Goal: Use online tool/utility: Utilize a website feature to perform a specific function

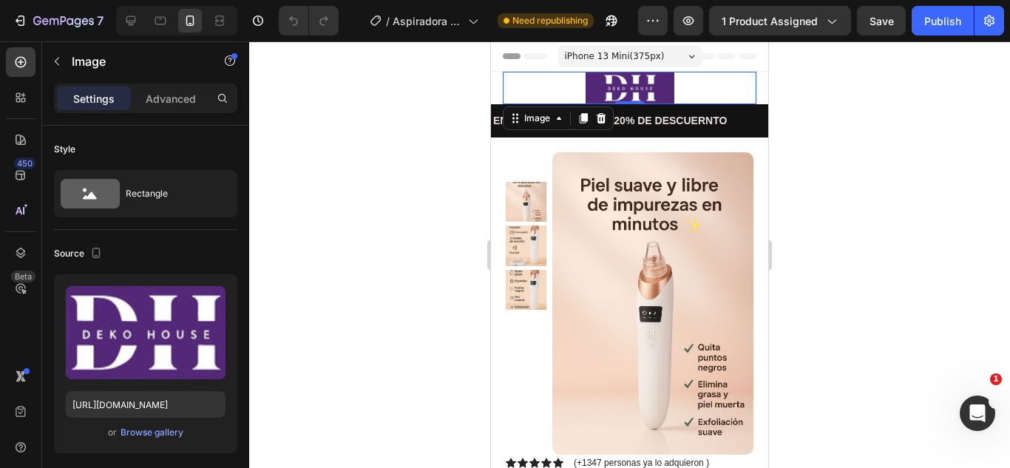
click at [432, 99] on div at bounding box center [629, 254] width 761 height 427
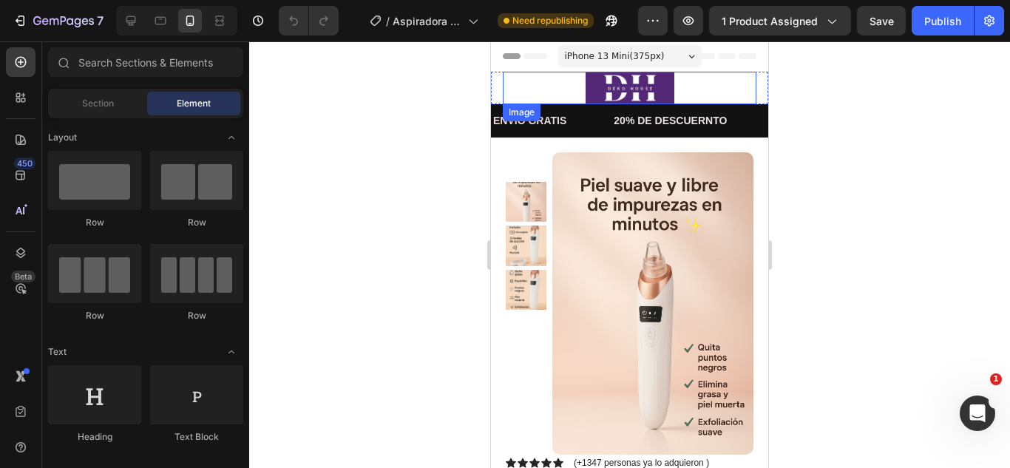
click at [535, 83] on div at bounding box center [630, 88] width 254 height 33
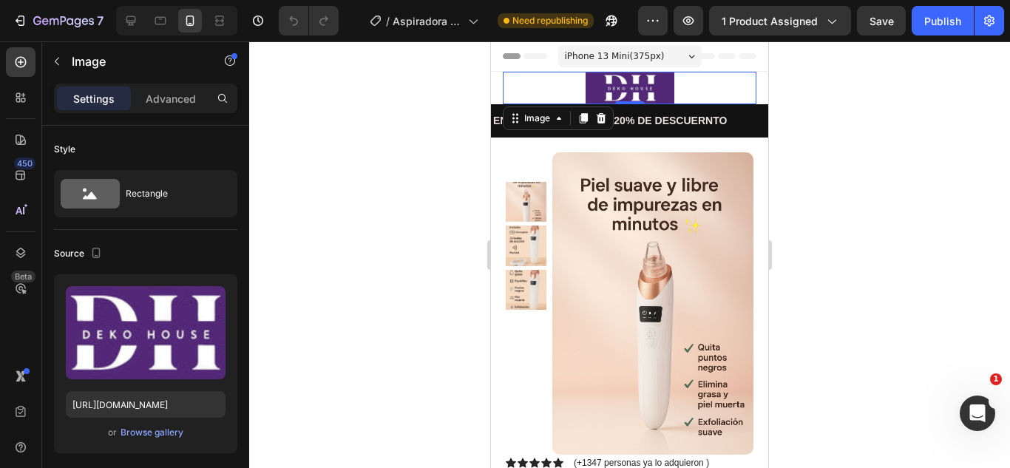
click at [597, 124] on div at bounding box center [601, 118] width 18 height 18
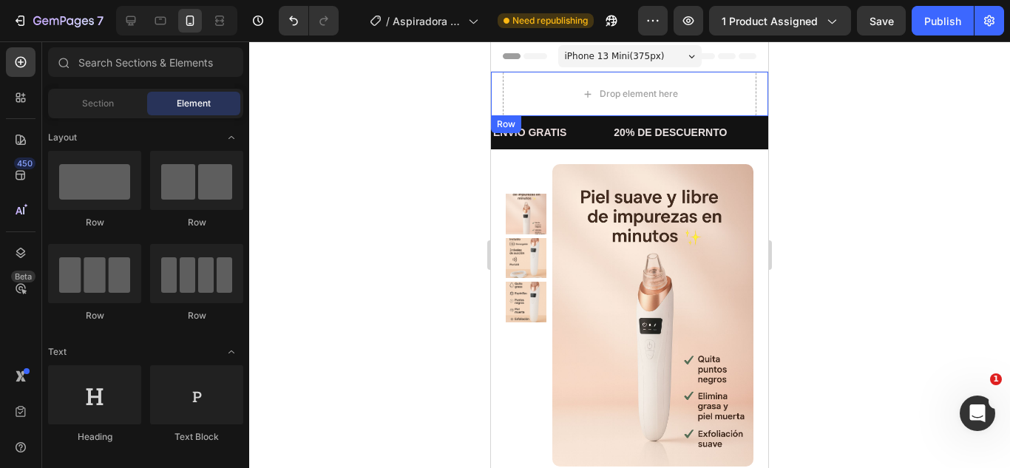
click at [504, 123] on div "Row" at bounding box center [506, 124] width 24 height 13
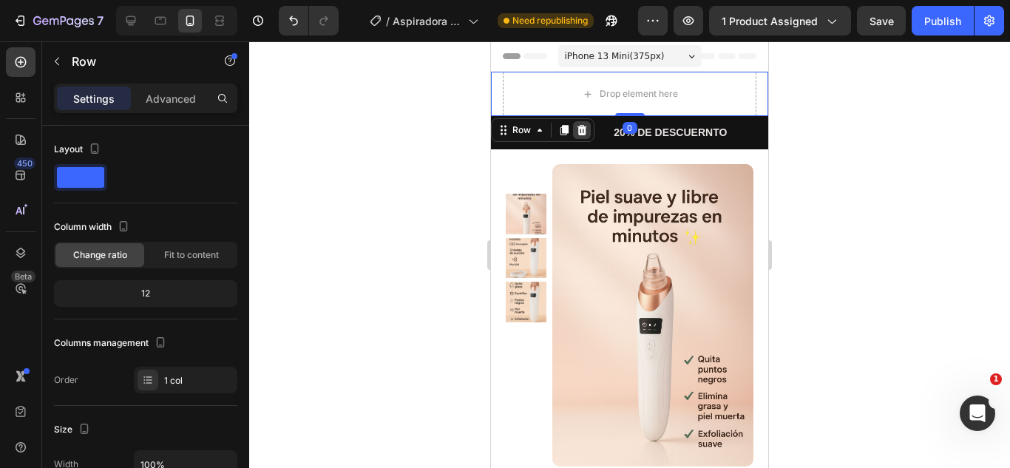
click at [580, 129] on icon at bounding box center [583, 130] width 10 height 10
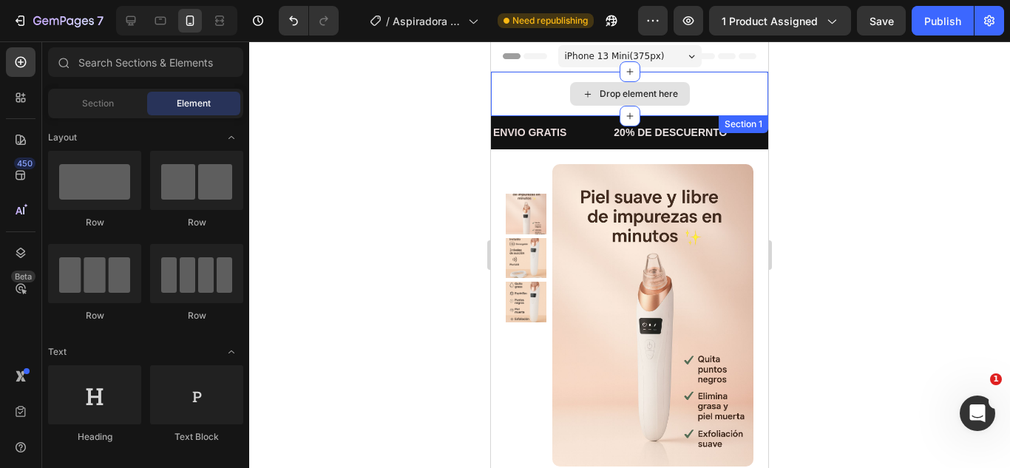
click at [512, 97] on div "Drop element here" at bounding box center [629, 94] width 277 height 44
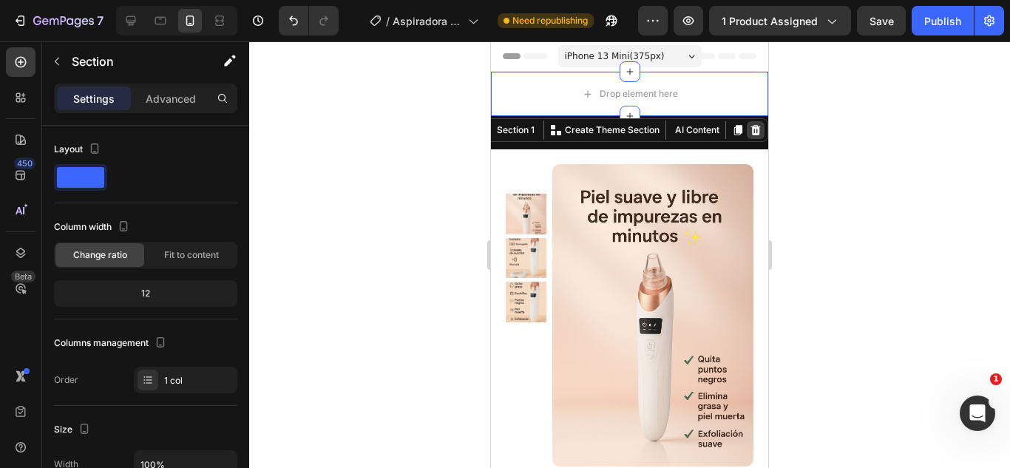
click at [750, 133] on icon at bounding box center [756, 130] width 12 height 12
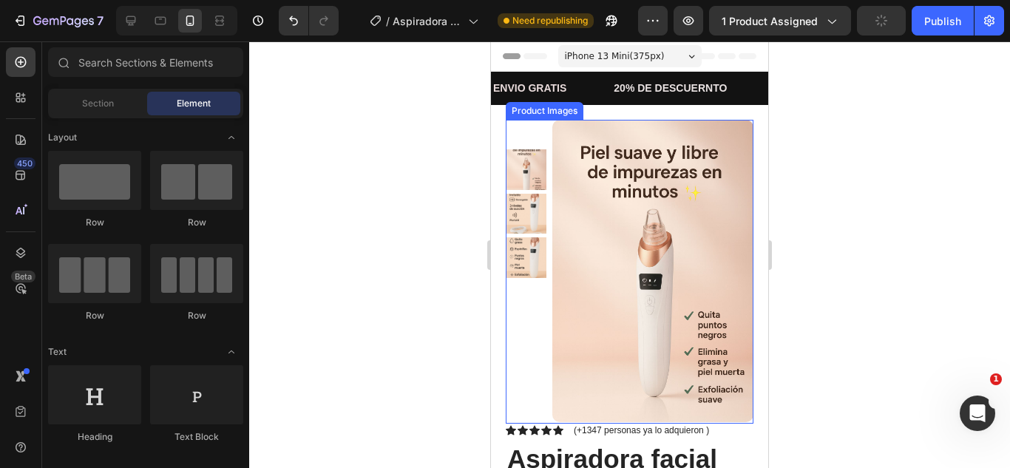
click at [467, 189] on div at bounding box center [629, 254] width 761 height 427
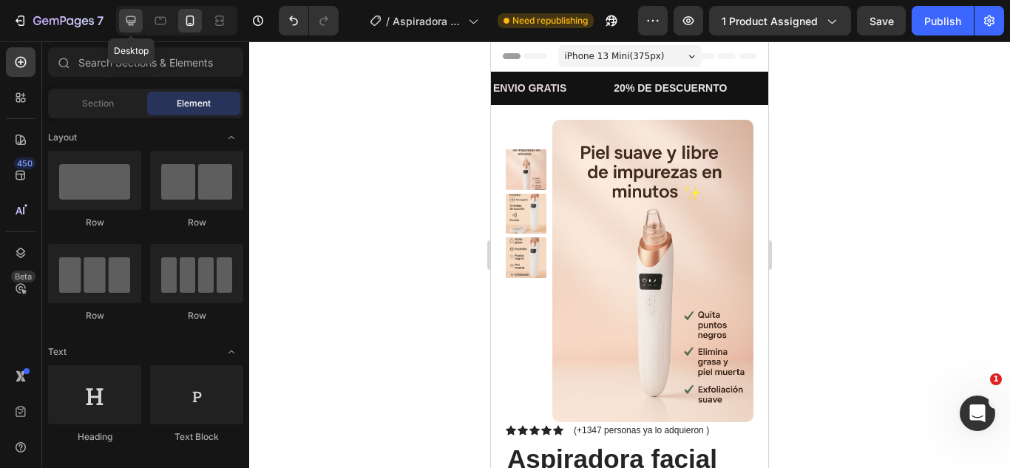
click at [138, 17] on icon at bounding box center [130, 20] width 15 height 15
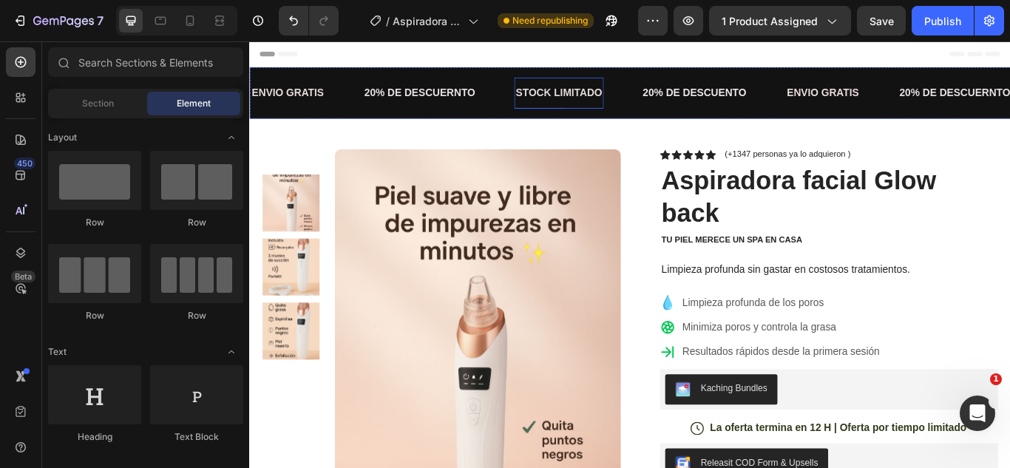
click at [615, 97] on span "STOCK LIMITADO" at bounding box center [609, 101] width 101 height 13
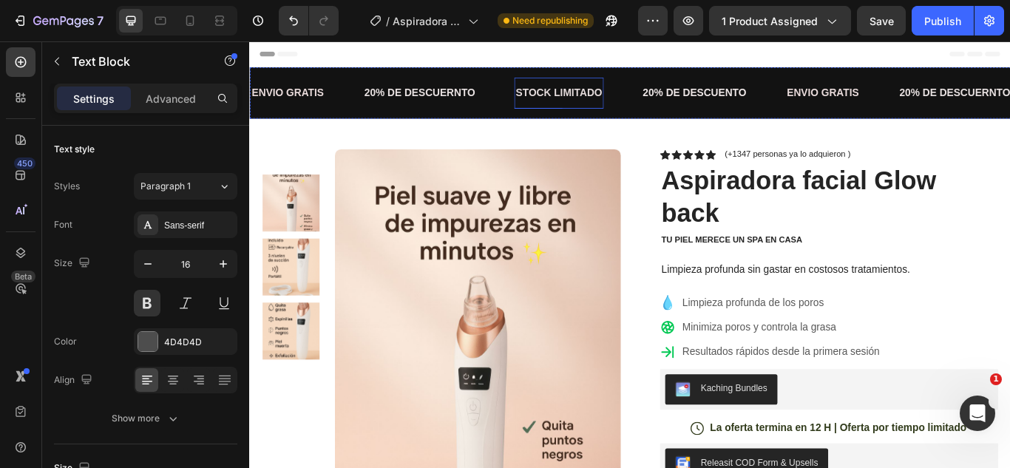
click at [615, 97] on span "STOCK LIMITADO" at bounding box center [609, 101] width 101 height 13
click at [630, 106] on p "ENTREGA RAPIDA" at bounding box center [612, 101] width 106 height 21
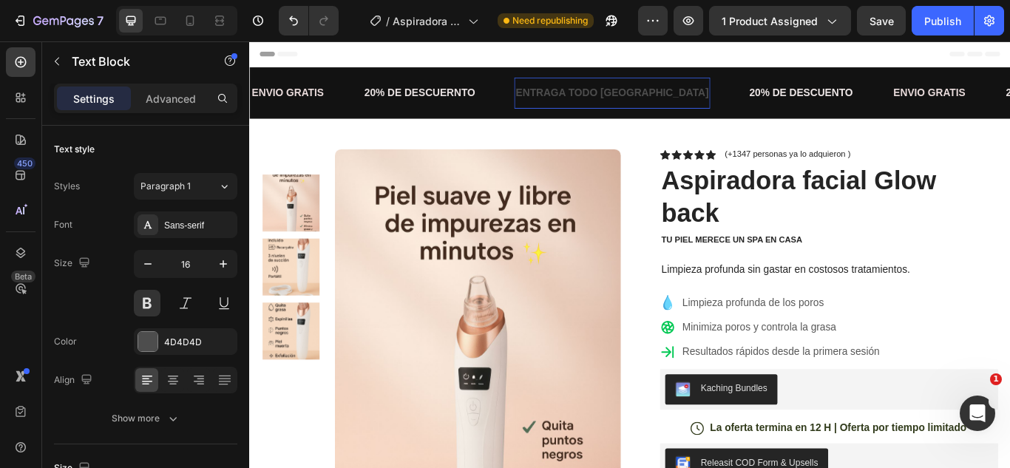
click at [651, 101] on p "ENTRAGA TODO [GEOGRAPHIC_DATA]" at bounding box center [671, 101] width 225 height 21
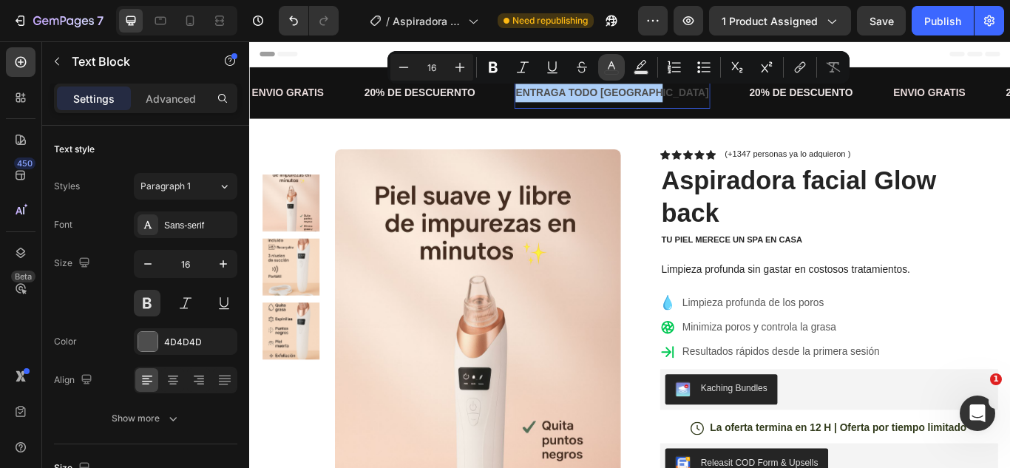
click at [605, 69] on icon "Editor contextual toolbar" at bounding box center [611, 67] width 15 height 15
type input "4D4D4D"
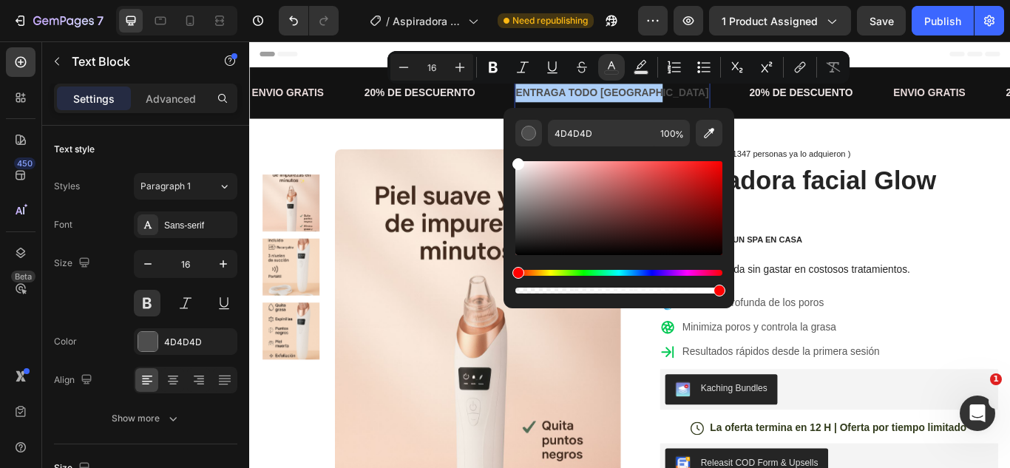
drag, startPoint x: 520, startPoint y: 226, endPoint x: 504, endPoint y: 150, distance: 77.9
click at [504, 150] on div "4D4D4D 100 %" at bounding box center [619, 202] width 231 height 189
type input "FFFFFF"
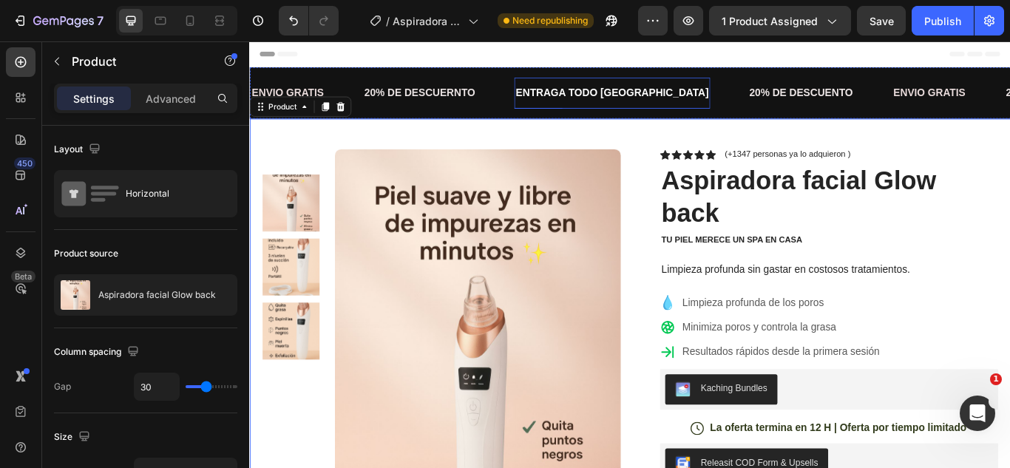
click at [718, 100] on span "ENTRAGA TODO [GEOGRAPHIC_DATA]" at bounding box center [671, 101] width 225 height 13
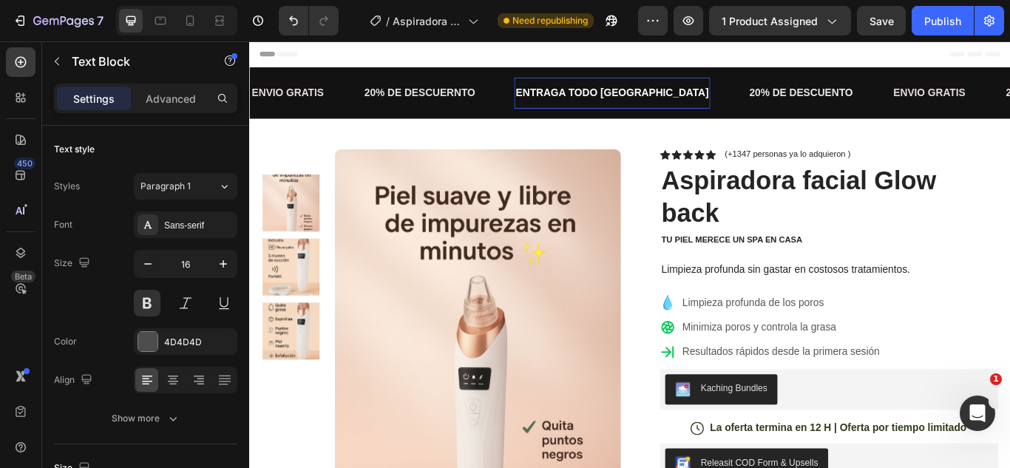
click at [720, 103] on span "ENTRAGA TODO [GEOGRAPHIC_DATA]" at bounding box center [671, 101] width 225 height 13
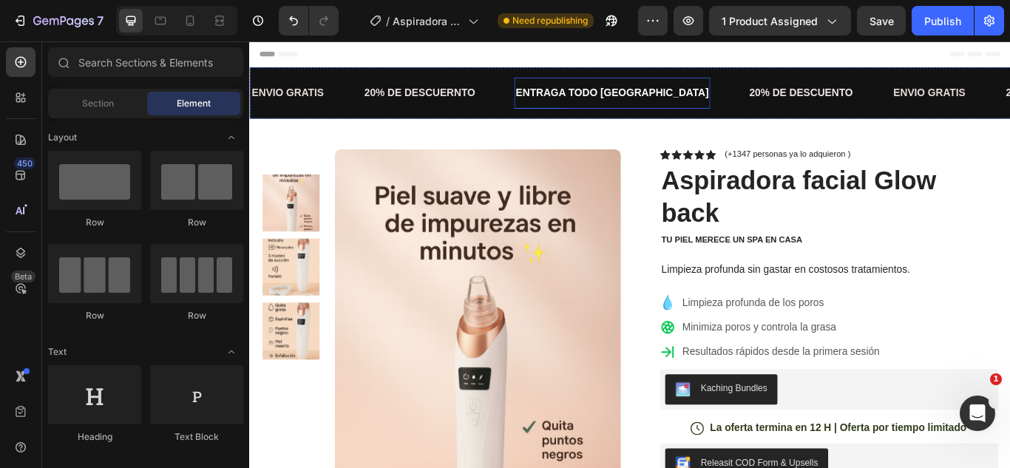
click at [603, 104] on span "ENTRAGA TODO [GEOGRAPHIC_DATA]" at bounding box center [671, 101] width 225 height 13
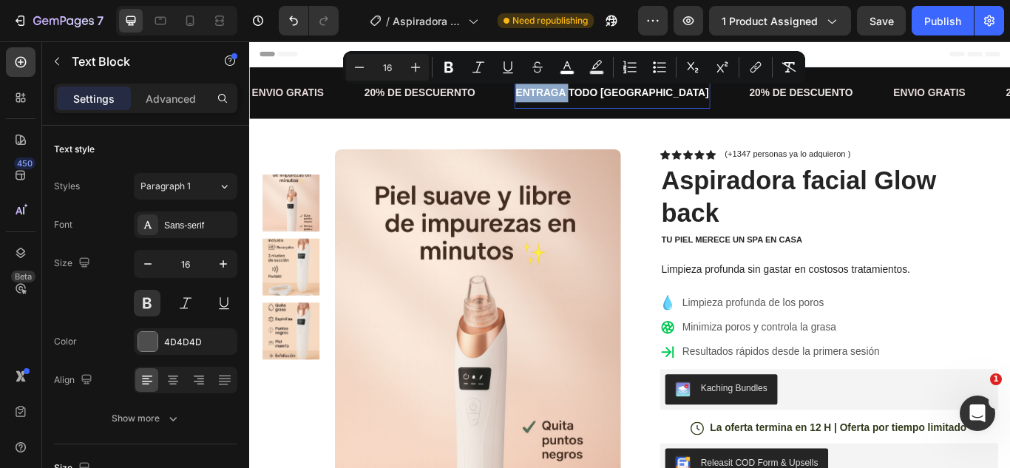
click at [599, 103] on span "ENTRAGA TODO [GEOGRAPHIC_DATA]" at bounding box center [671, 101] width 225 height 13
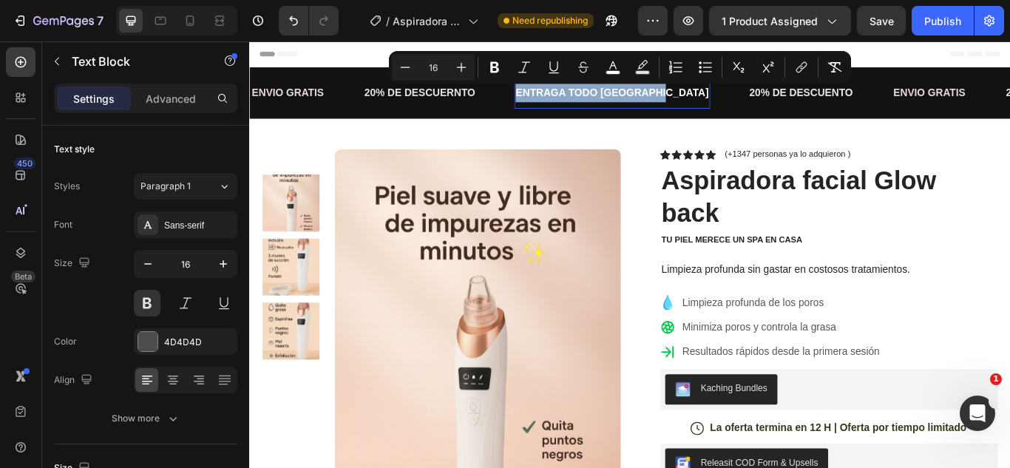
click at [599, 103] on span "ENTRAGA TODO [GEOGRAPHIC_DATA]" at bounding box center [671, 101] width 225 height 13
click at [605, 103] on span "ENTRAGA TODO [GEOGRAPHIC_DATA]" at bounding box center [671, 101] width 225 height 13
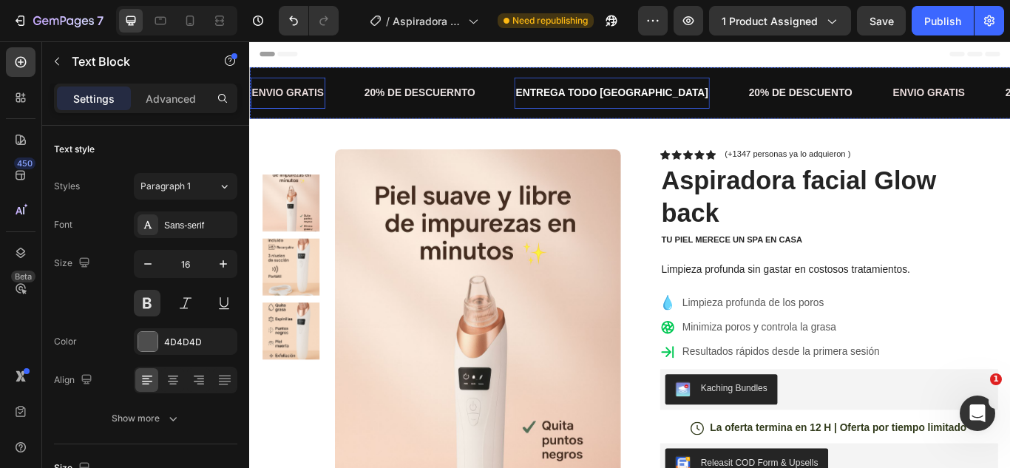
click at [271, 104] on span "ENVIO GRATIS" at bounding box center [293, 101] width 84 height 13
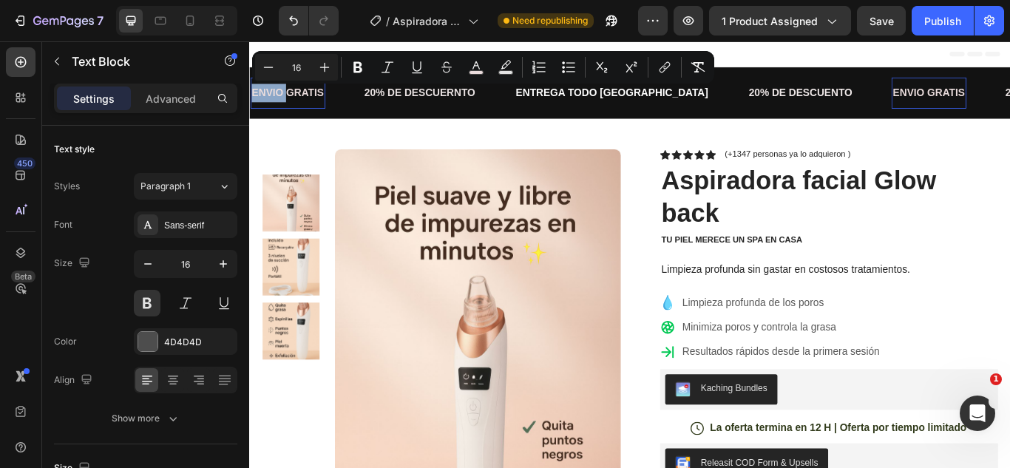
click at [311, 103] on span "ENVIO GRATIS" at bounding box center [293, 101] width 84 height 13
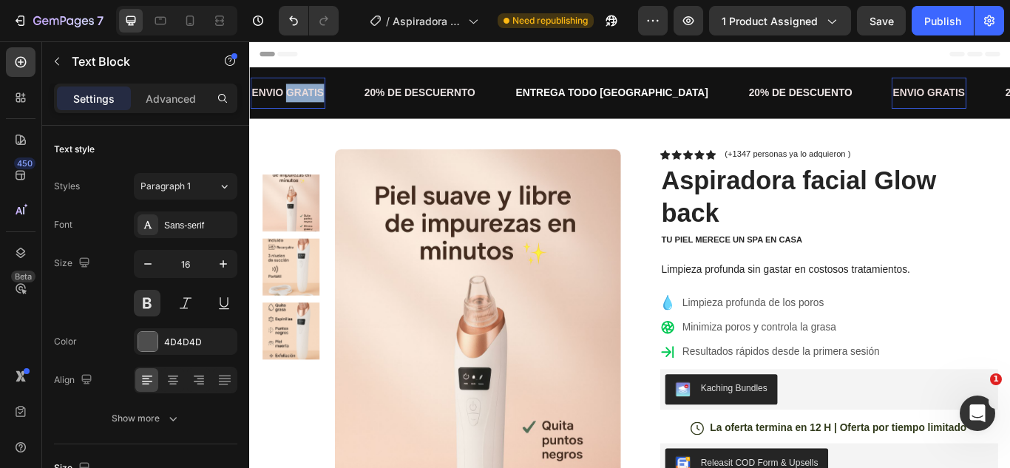
click at [311, 103] on span "ENVIO GRATIS" at bounding box center [293, 101] width 84 height 13
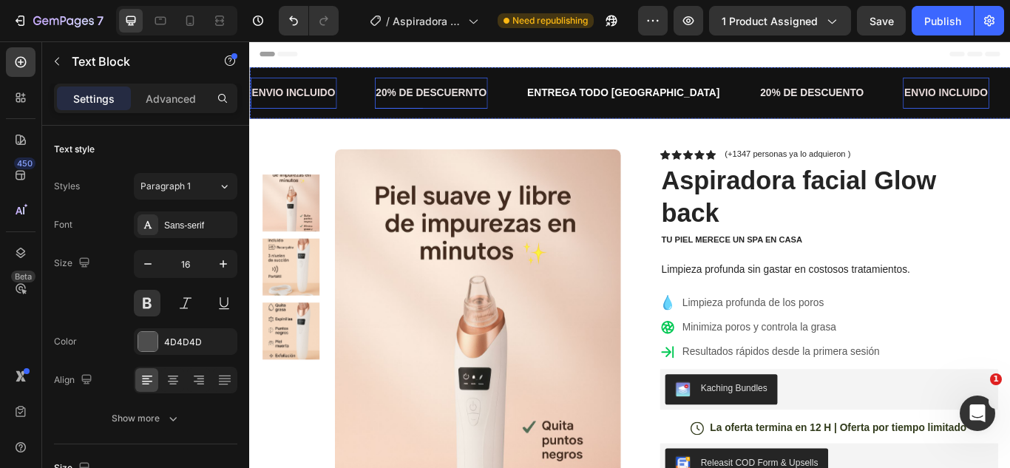
click at [506, 106] on span "20% DE DESCUERNTO" at bounding box center [460, 101] width 129 height 13
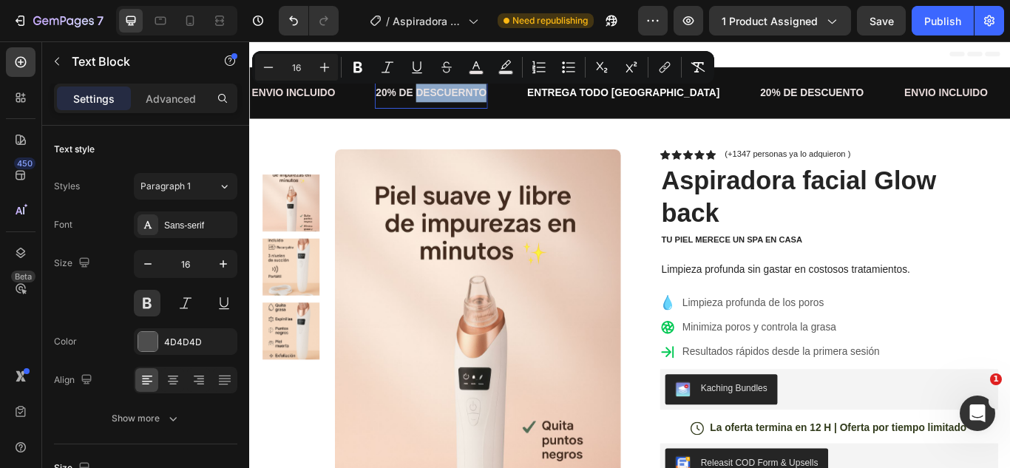
click at [502, 101] on span "20% DE DESCUERNTO" at bounding box center [460, 101] width 129 height 13
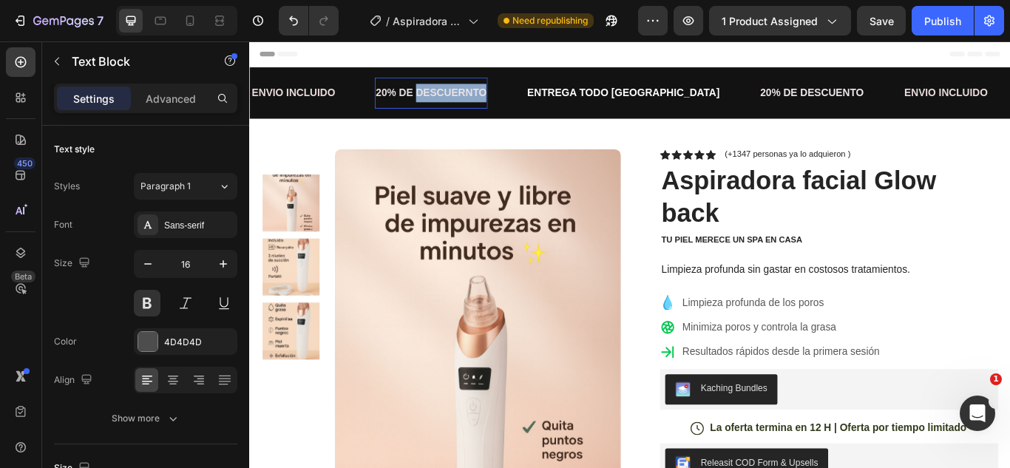
click at [502, 101] on span "20% DE DESCUERNTO" at bounding box center [460, 101] width 129 height 13
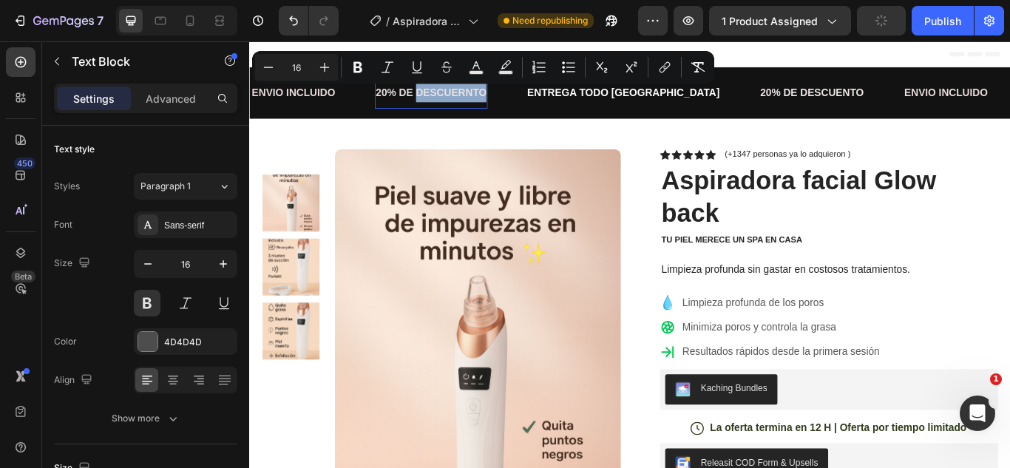
click at [502, 101] on span "20% DE DESCUERNTO" at bounding box center [460, 101] width 129 height 13
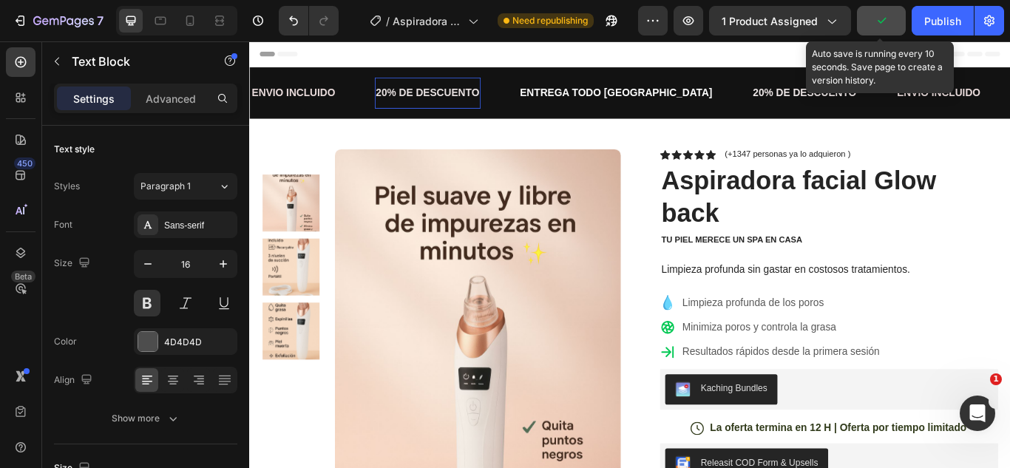
click at [890, 30] on button "button" at bounding box center [881, 21] width 49 height 30
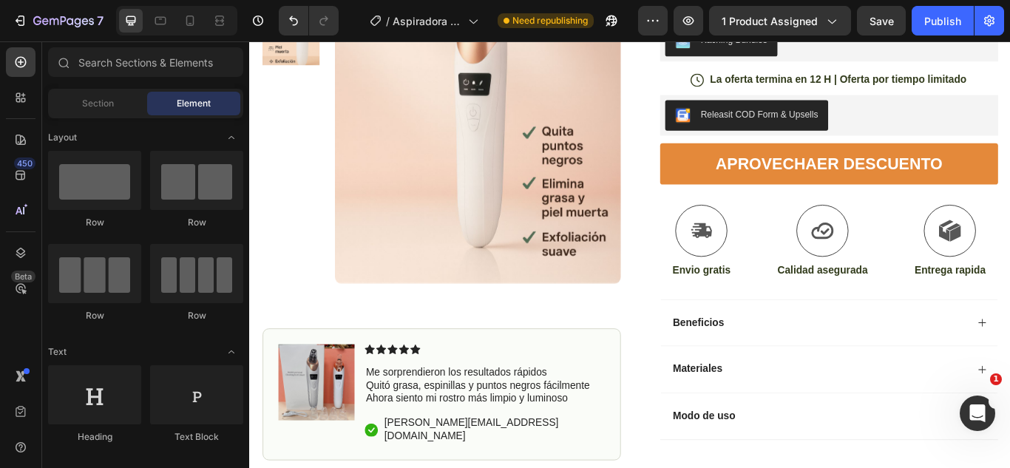
scroll to position [269, 0]
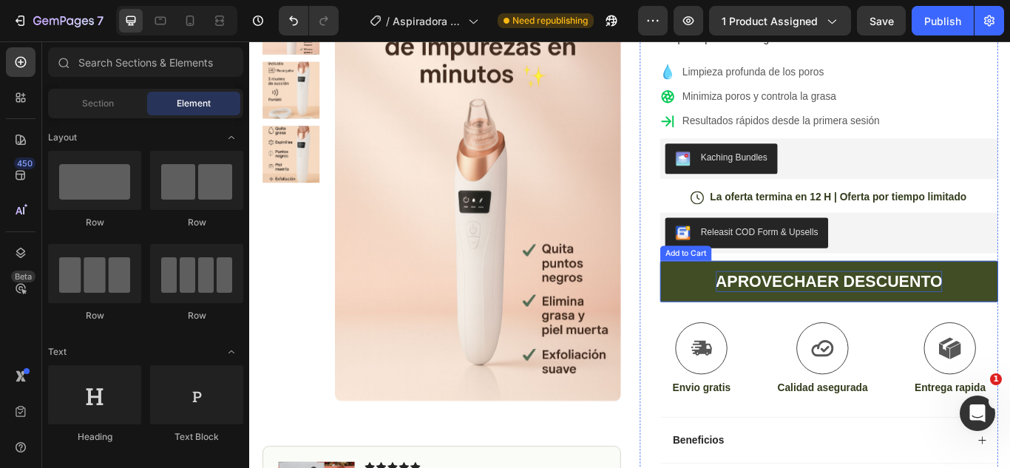
click at [904, 328] on div "APROVECHAER DESCUENTO" at bounding box center [925, 321] width 265 height 24
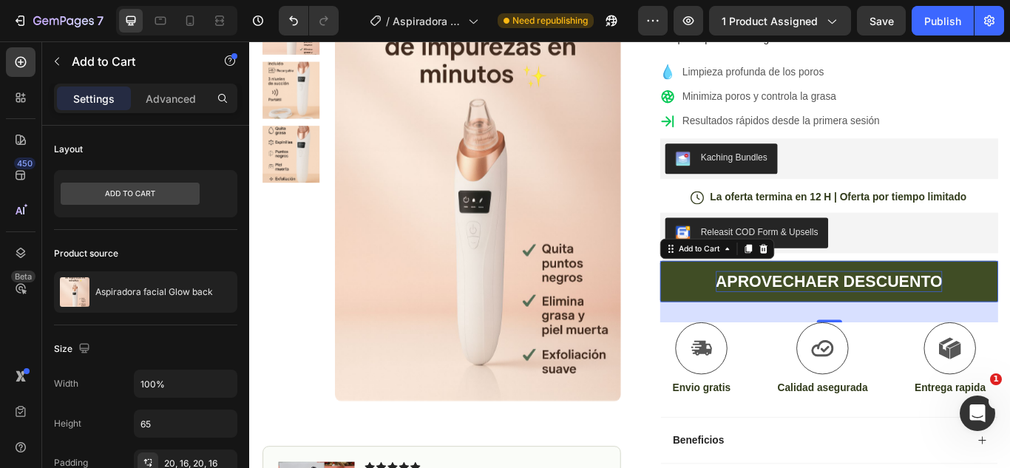
click at [878, 322] on div "APROVECHAER DESCUENTO" at bounding box center [925, 321] width 265 height 24
click at [878, 322] on p "APROVECHAER DESCUENTO" at bounding box center [925, 321] width 265 height 24
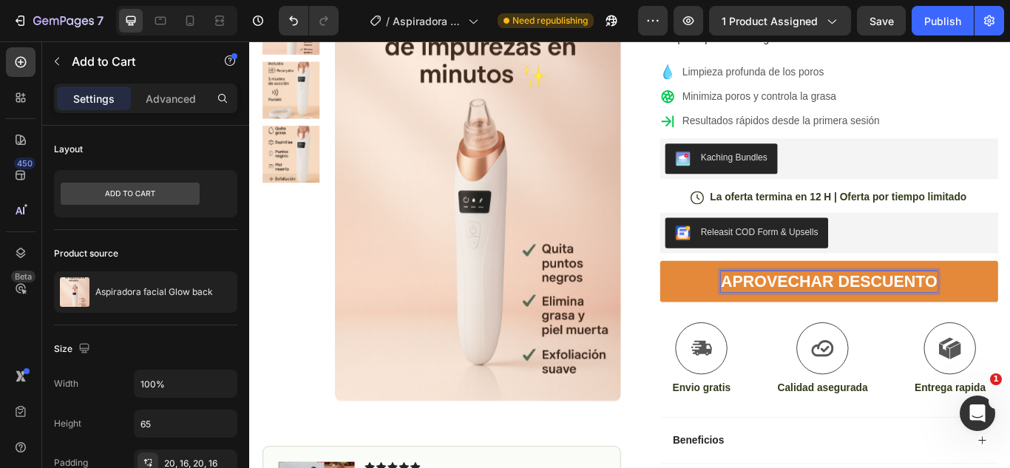
click at [728, 297] on button "APROVECHAR DESCUENTO" at bounding box center [925, 321] width 394 height 48
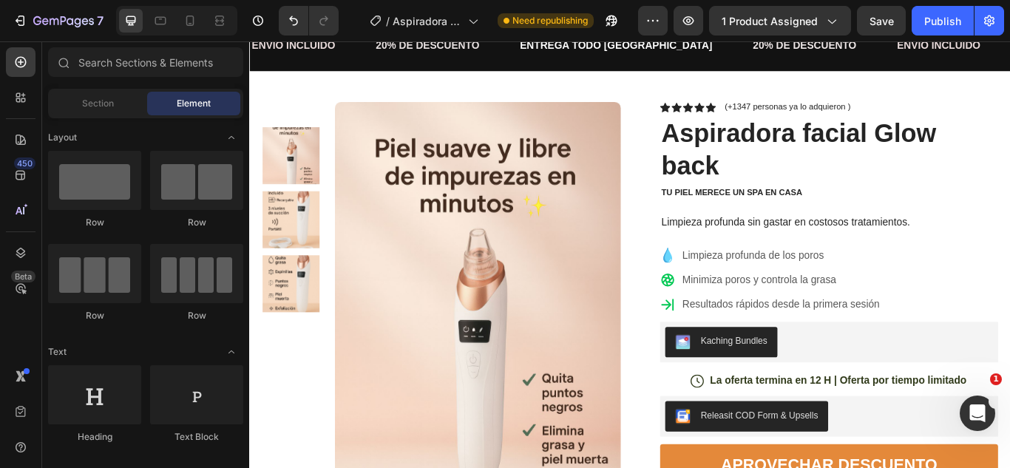
scroll to position [0, 0]
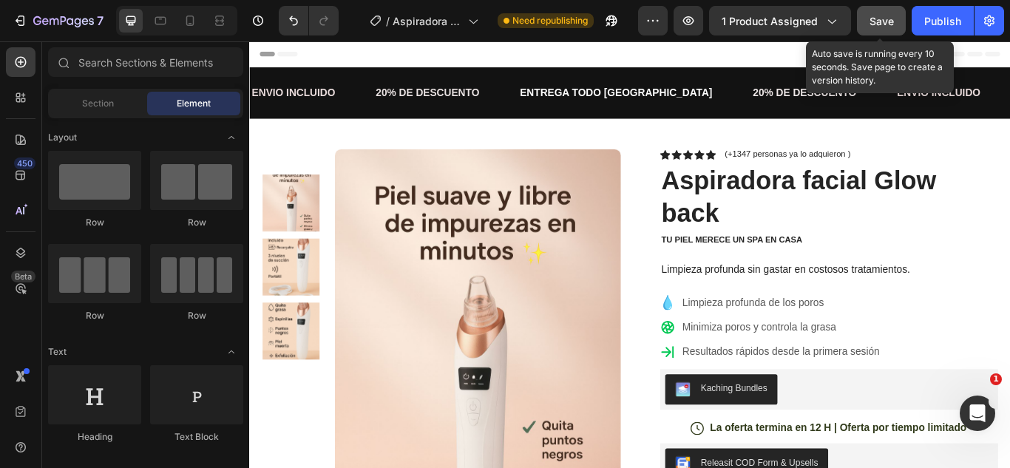
click at [885, 23] on span "Save" at bounding box center [882, 21] width 24 height 13
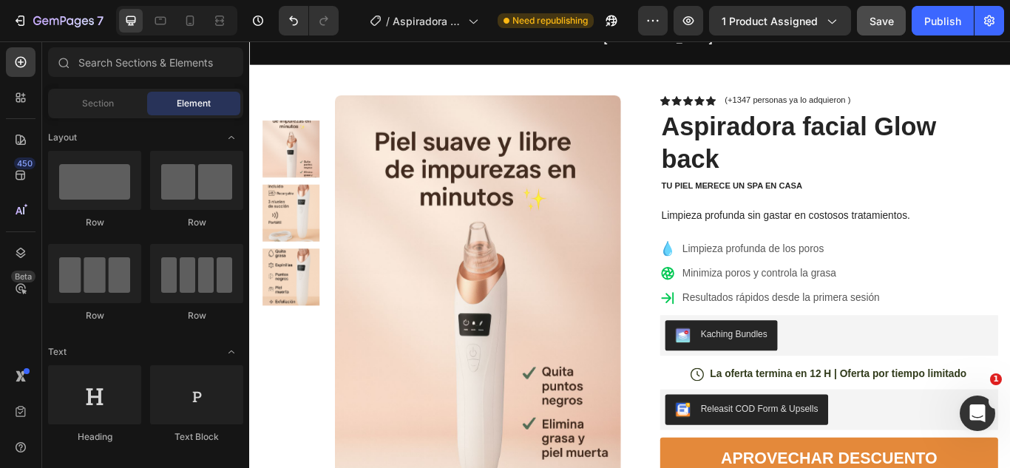
scroll to position [71, 0]
